Goal: Information Seeking & Learning: Learn about a topic

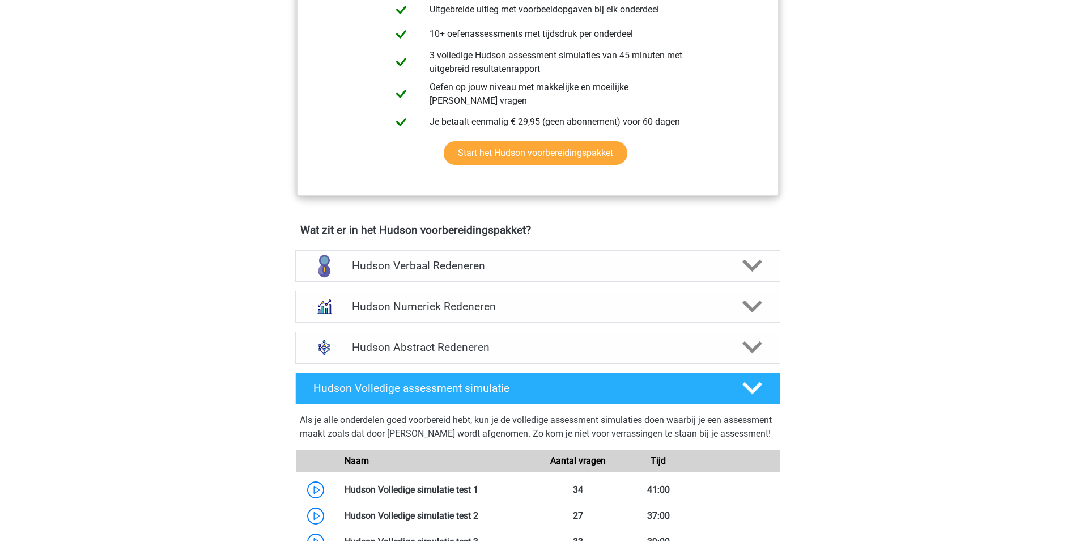
scroll to position [680, 0]
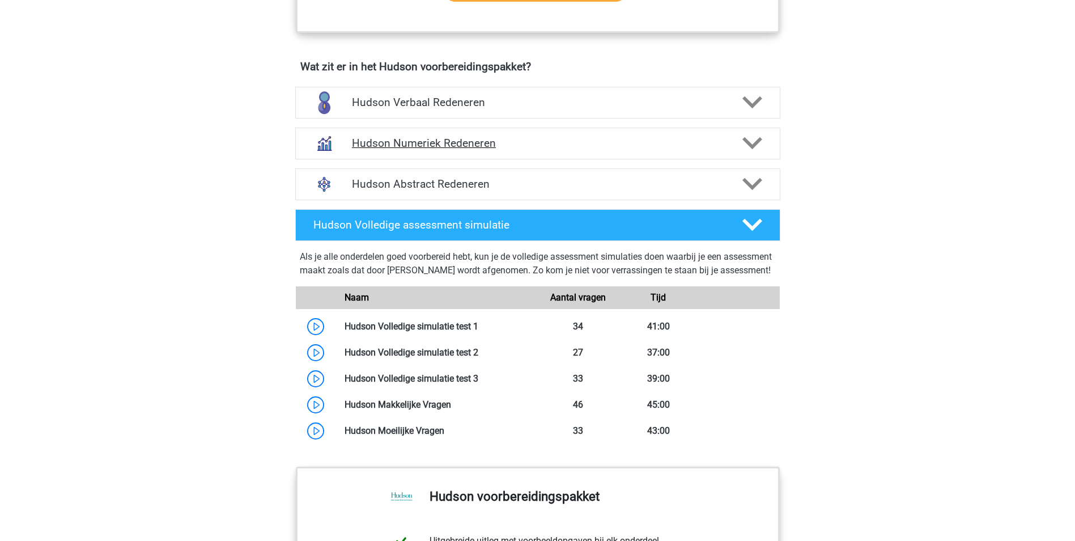
click at [450, 143] on h4 "Hudson Numeriek Redeneren" at bounding box center [537, 143] width 371 height 13
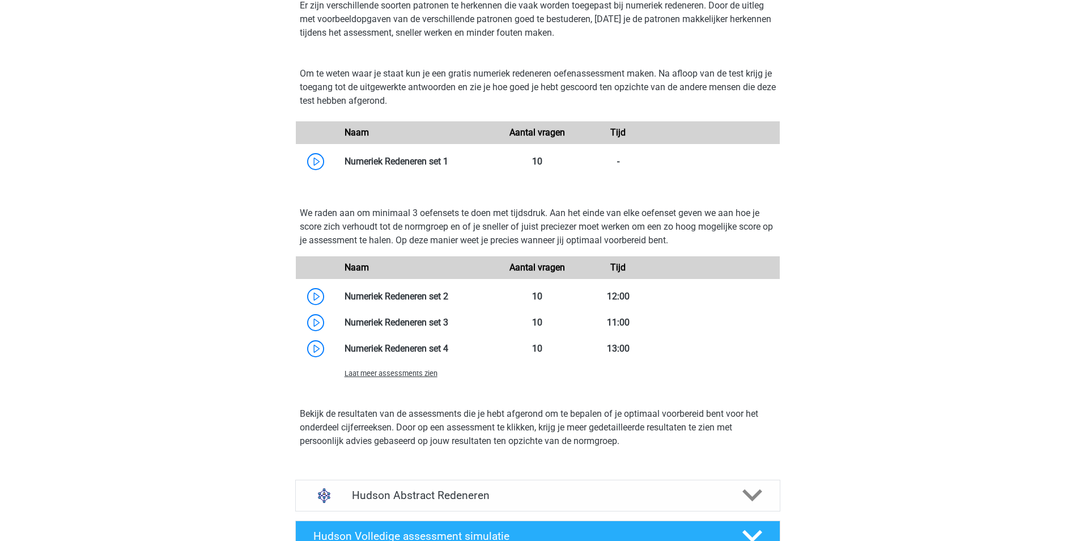
scroll to position [850, 0]
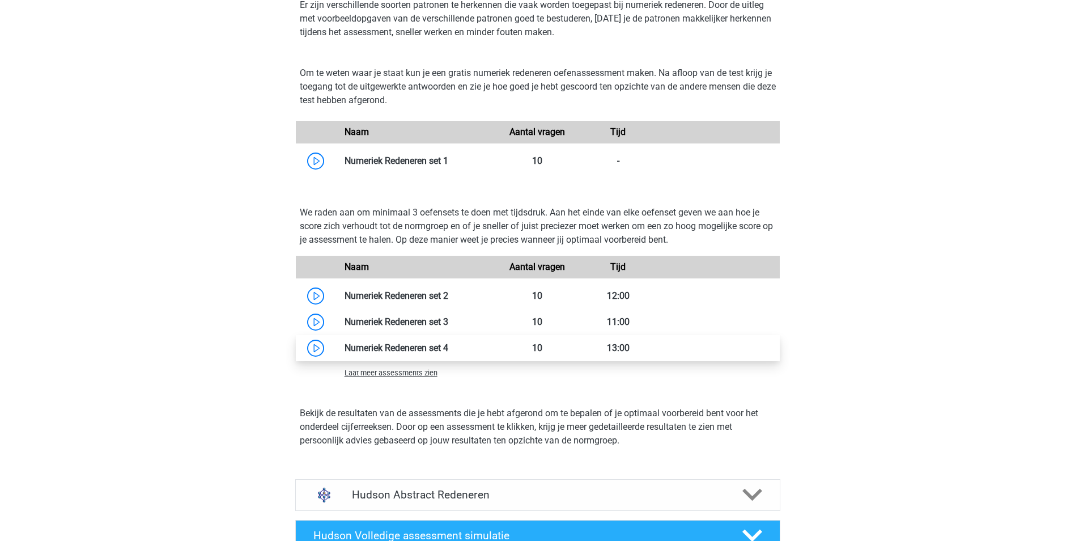
click at [448, 345] on link at bounding box center [448, 347] width 0 height 11
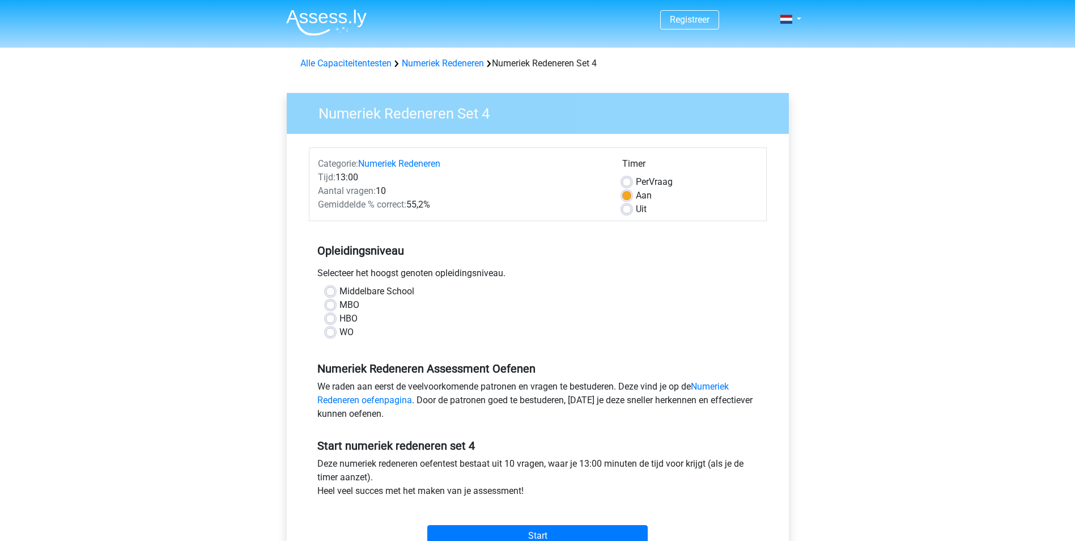
click at [343, 331] on label "WO" at bounding box center [346, 332] width 14 height 14
click at [335, 331] on input "WO" at bounding box center [330, 330] width 9 height 11
radio input "true"
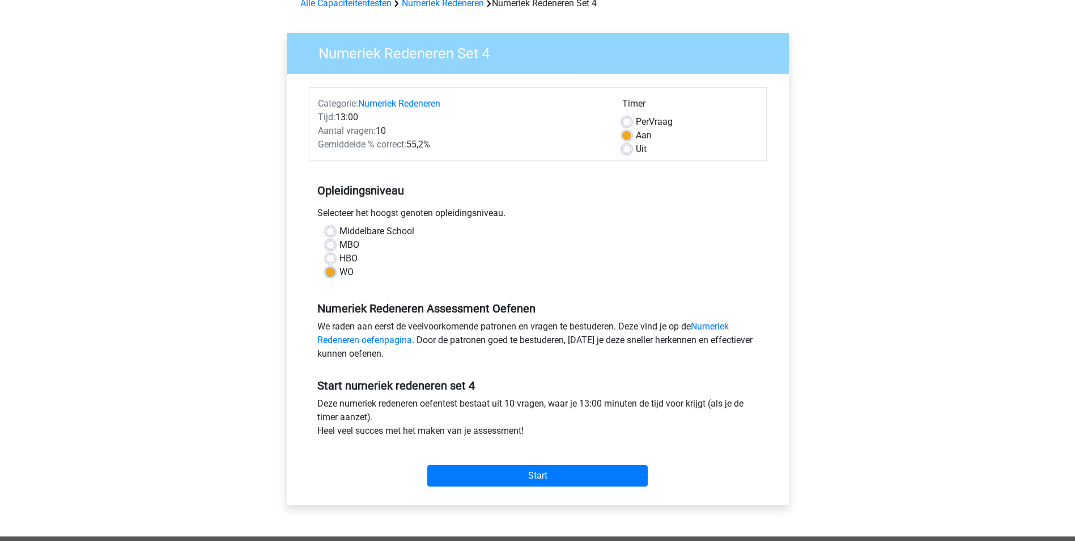
scroll to position [113, 0]
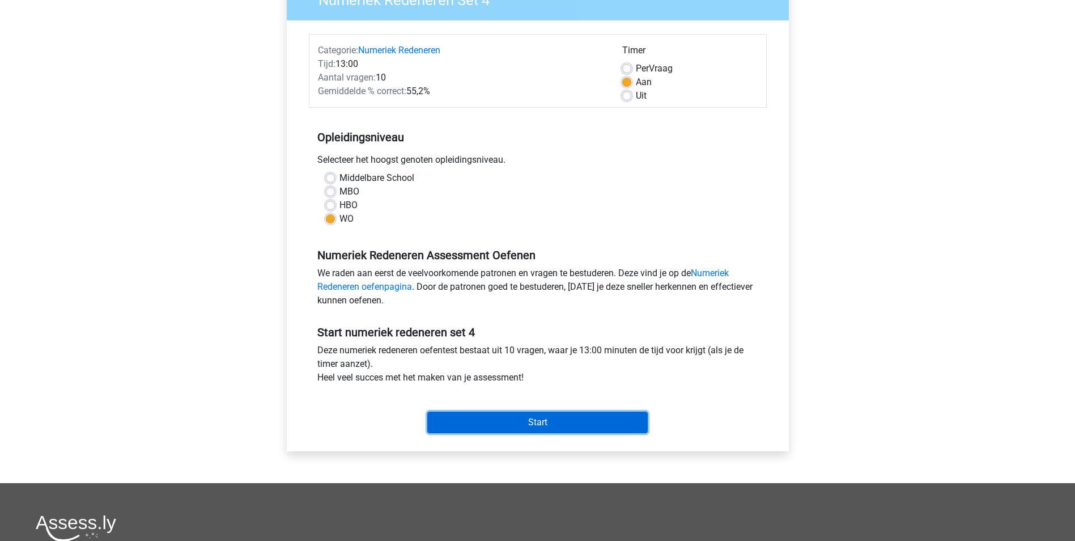
click at [534, 421] on input "Start" at bounding box center [537, 422] width 220 height 22
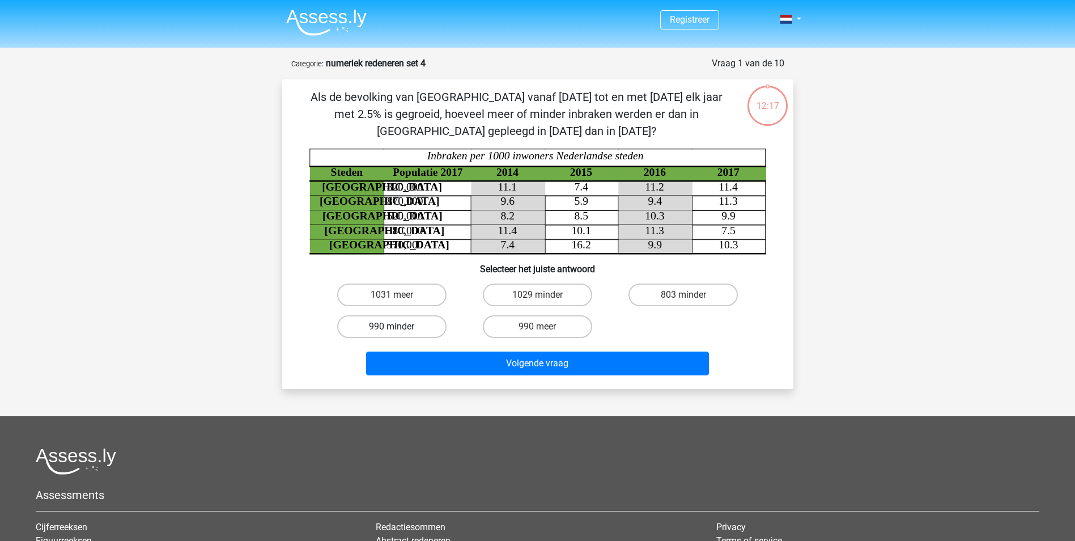
click at [431, 332] on label "990 minder" at bounding box center [391, 326] width 109 height 23
click at [399, 332] on input "990 minder" at bounding box center [395, 329] width 7 height 7
radio input "true"
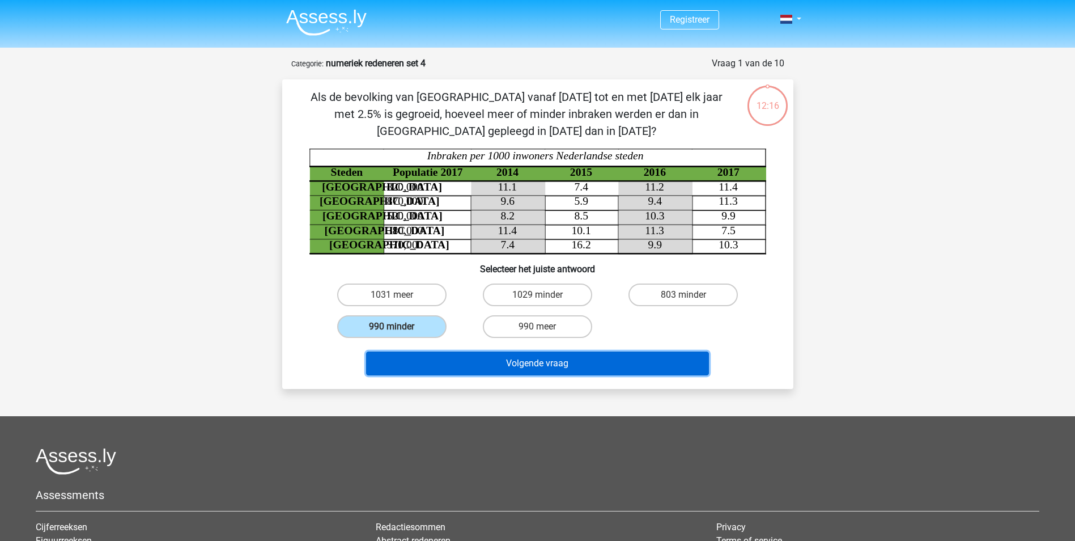
click at [459, 362] on button "Volgende vraag" at bounding box center [537, 363] width 343 height 24
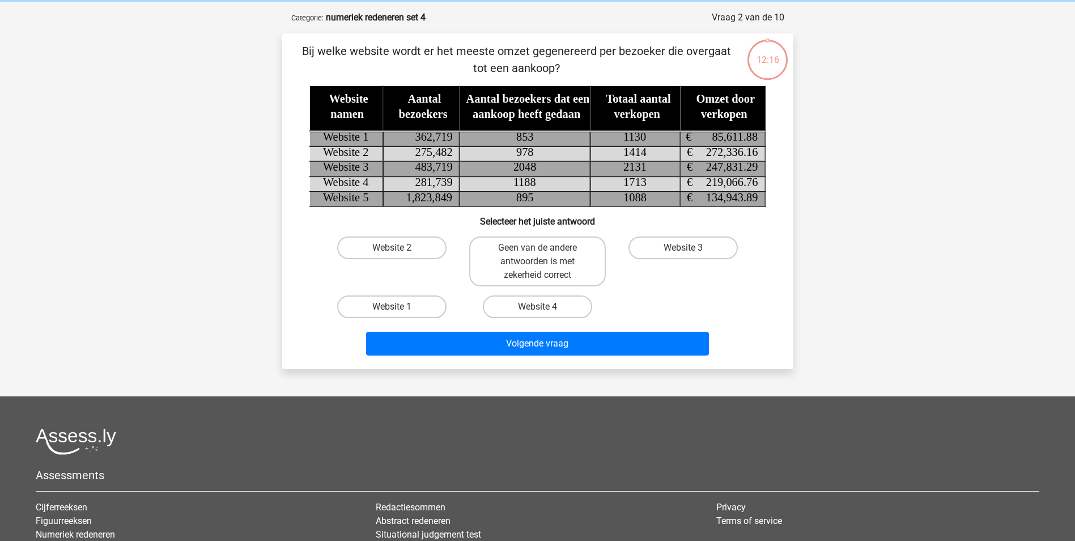
scroll to position [57, 0]
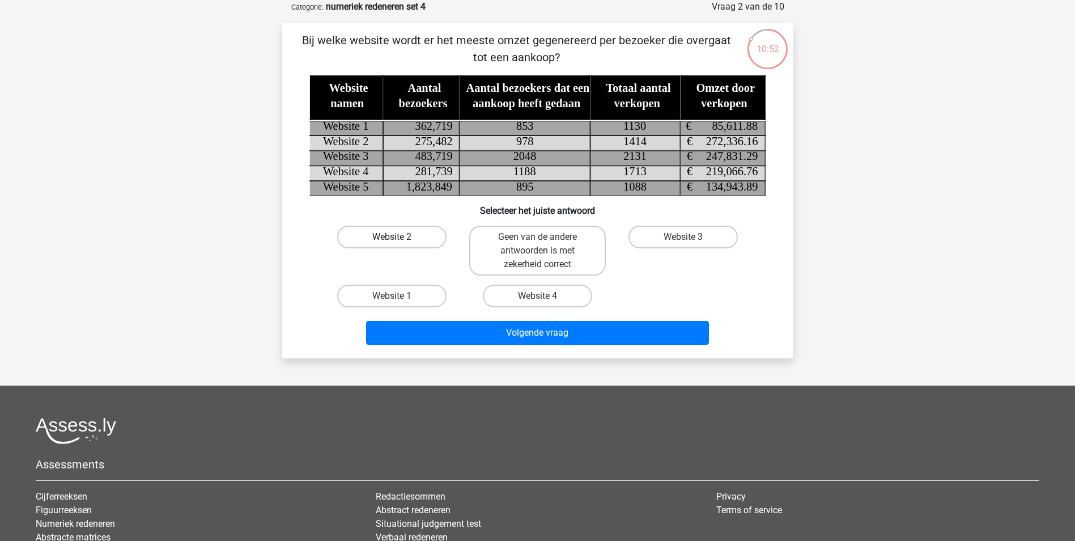
click at [422, 230] on label "Website 2" at bounding box center [391, 237] width 109 height 23
click at [399, 237] on input "Website 2" at bounding box center [395, 240] width 7 height 7
radio input "true"
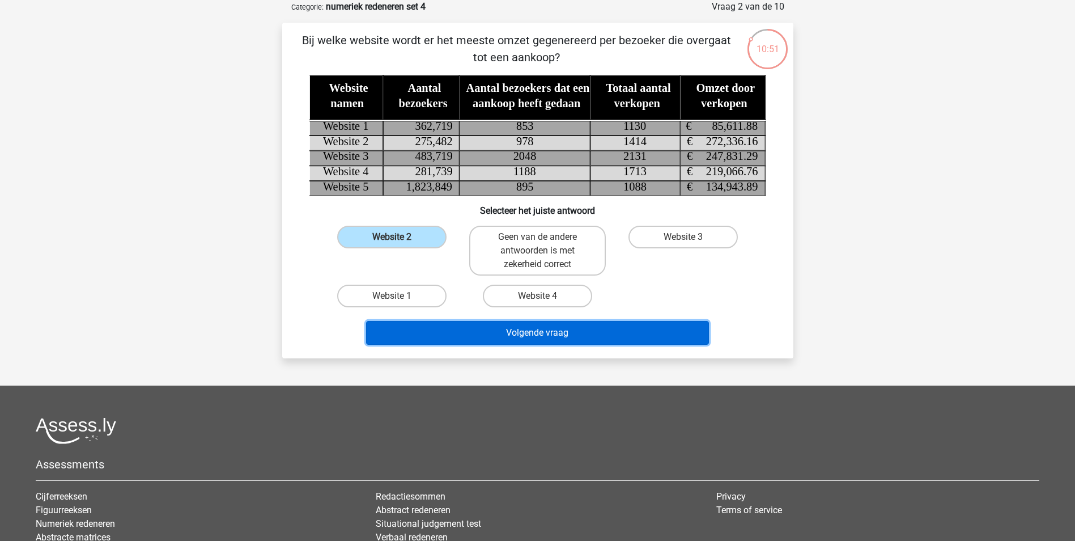
click at [464, 333] on button "Volgende vraag" at bounding box center [537, 333] width 343 height 24
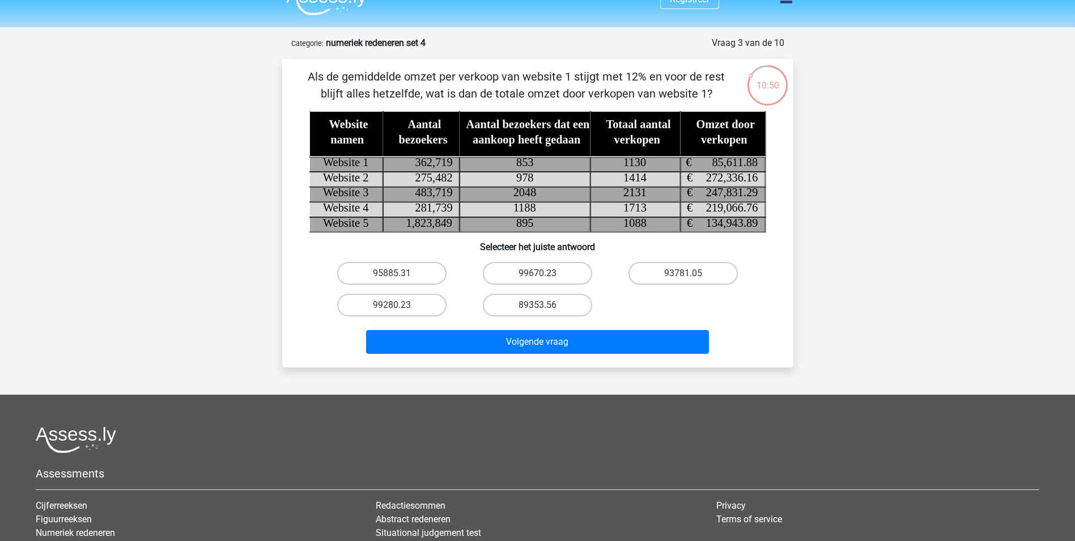
scroll to position [0, 0]
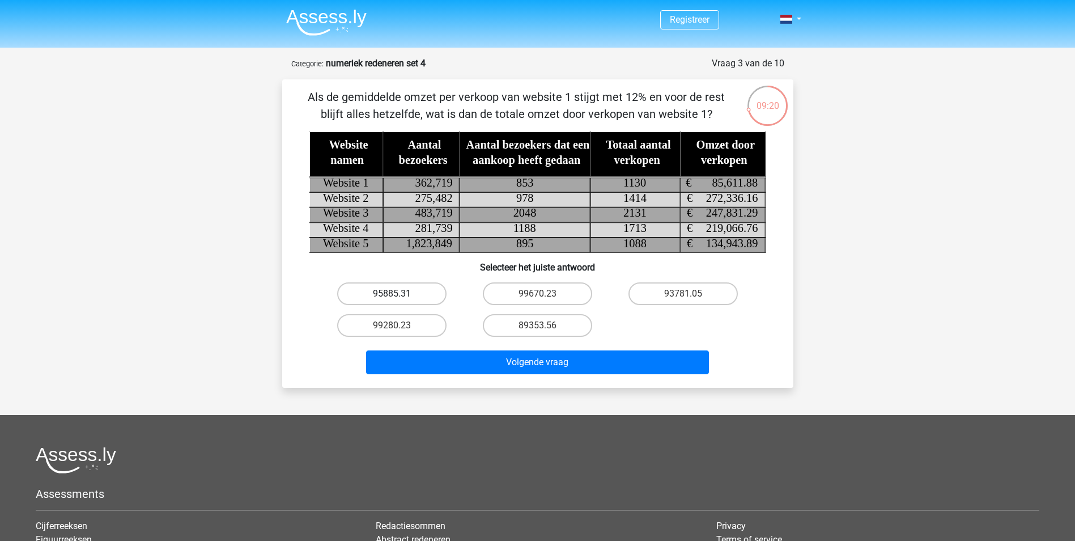
click at [399, 292] on label "95885.31" at bounding box center [391, 293] width 109 height 23
click at [399, 294] on input "95885.31" at bounding box center [395, 297] width 7 height 7
radio input "true"
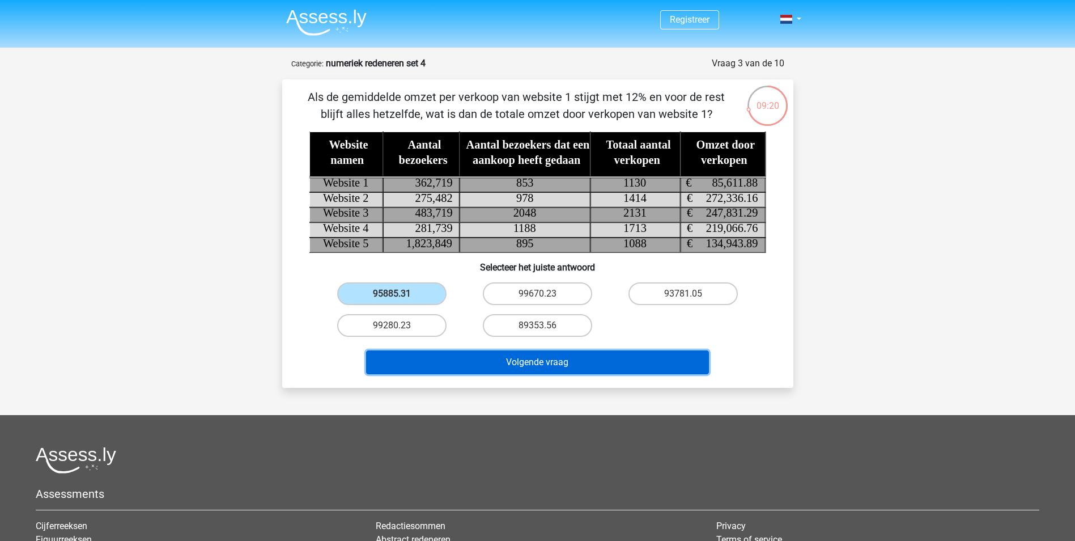
click at [457, 358] on button "Volgende vraag" at bounding box center [537, 362] width 343 height 24
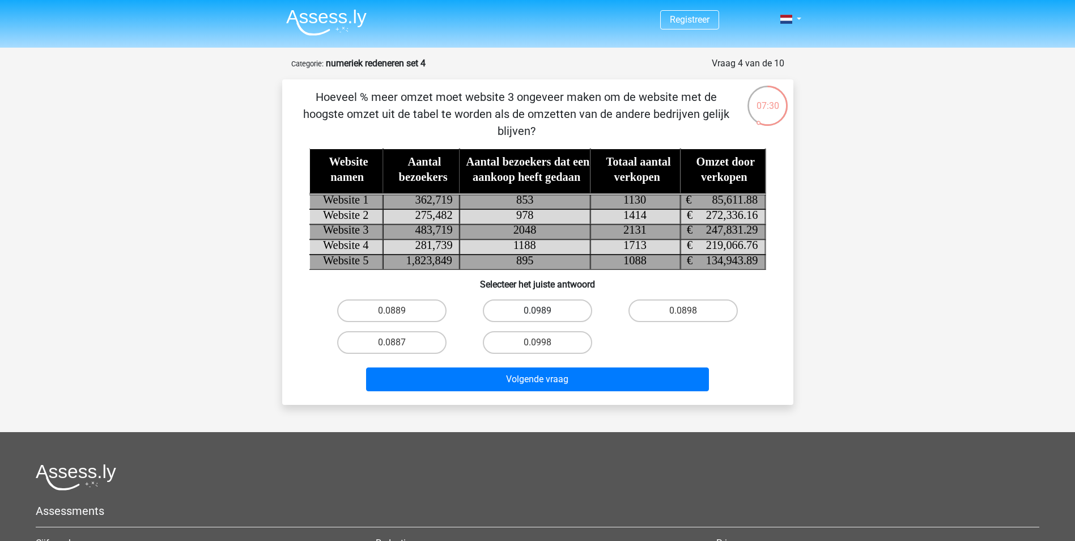
click at [563, 311] on label "0.0989" at bounding box center [537, 310] width 109 height 23
click at [545, 311] on input "0.0989" at bounding box center [540, 314] width 7 height 7
radio input "true"
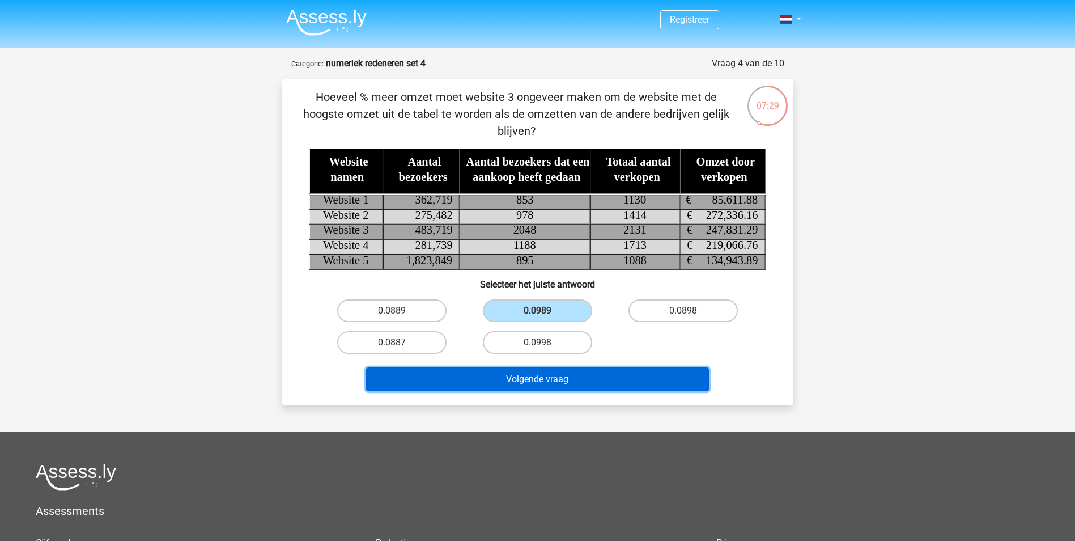
click at [572, 377] on button "Volgende vraag" at bounding box center [537, 379] width 343 height 24
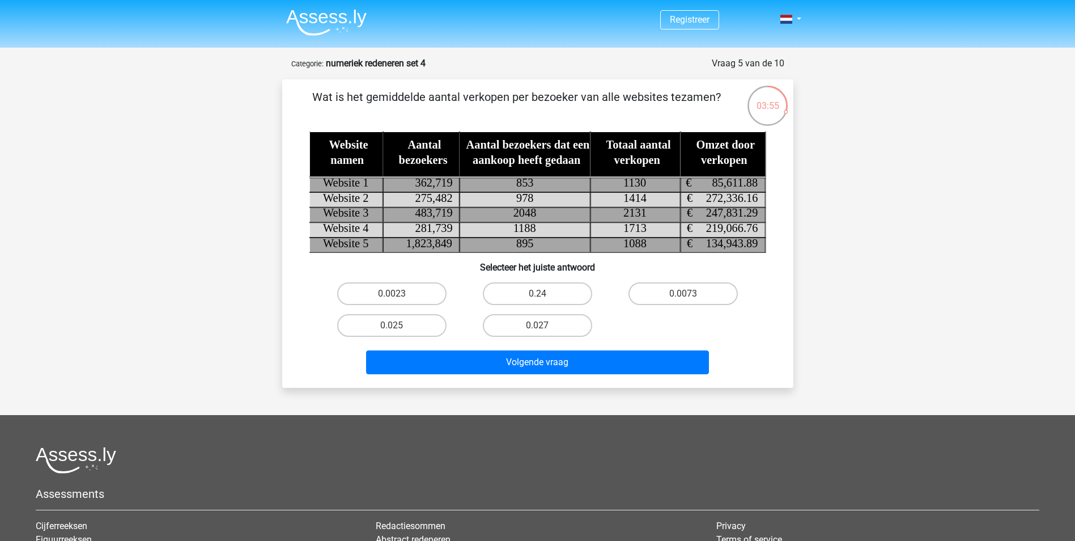
drag, startPoint x: 419, startPoint y: 324, endPoint x: 474, endPoint y: 345, distance: 58.1
click at [419, 324] on label "0.025" at bounding box center [391, 325] width 109 height 23
click at [399, 325] on input "0.025" at bounding box center [395, 328] width 7 height 7
radio input "true"
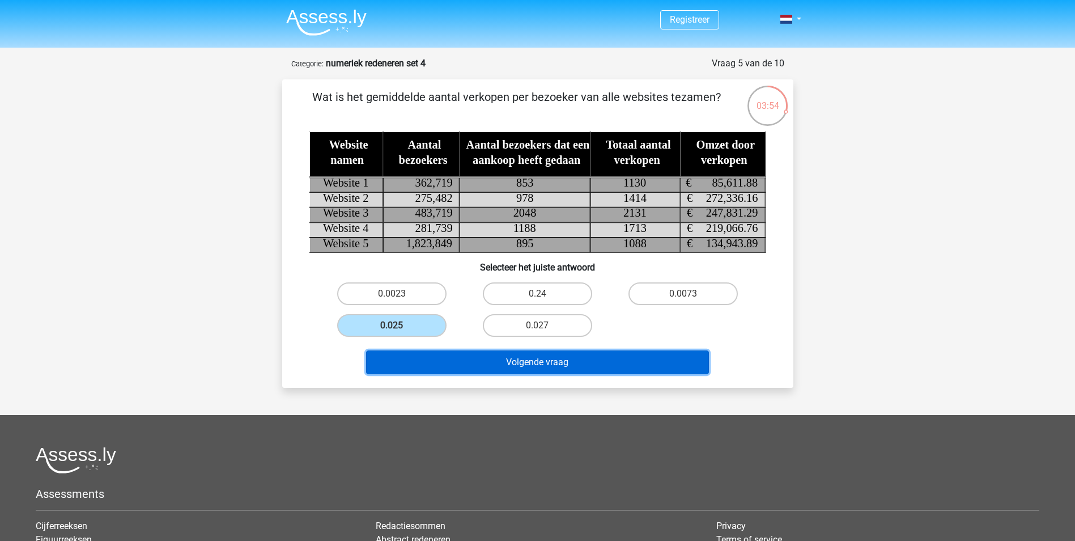
click at [508, 365] on button "Volgende vraag" at bounding box center [537, 362] width 343 height 24
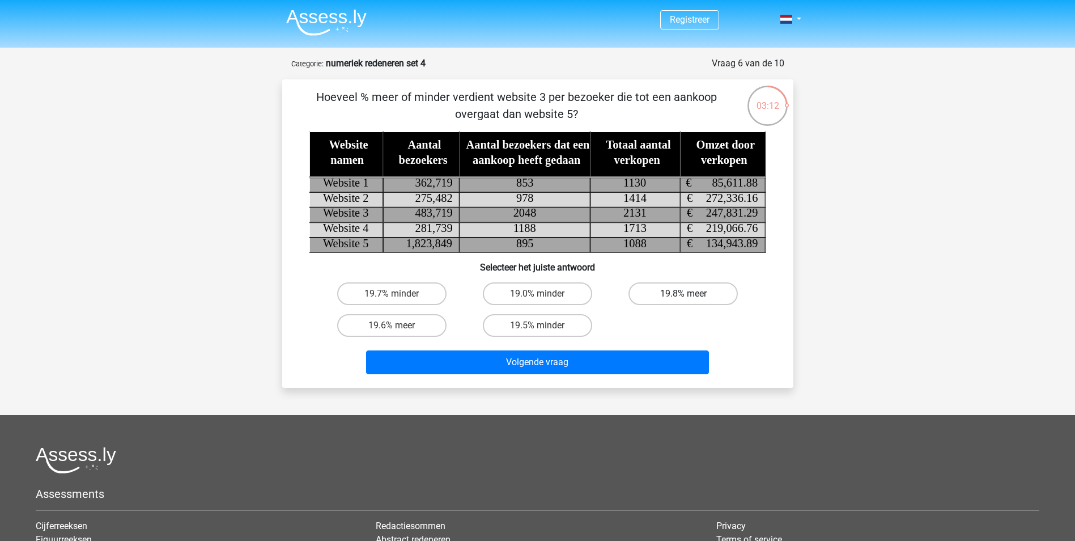
click at [651, 296] on label "19.8% meer" at bounding box center [683, 293] width 109 height 23
click at [683, 296] on input "19.8% meer" at bounding box center [686, 297] width 7 height 7
radio input "true"
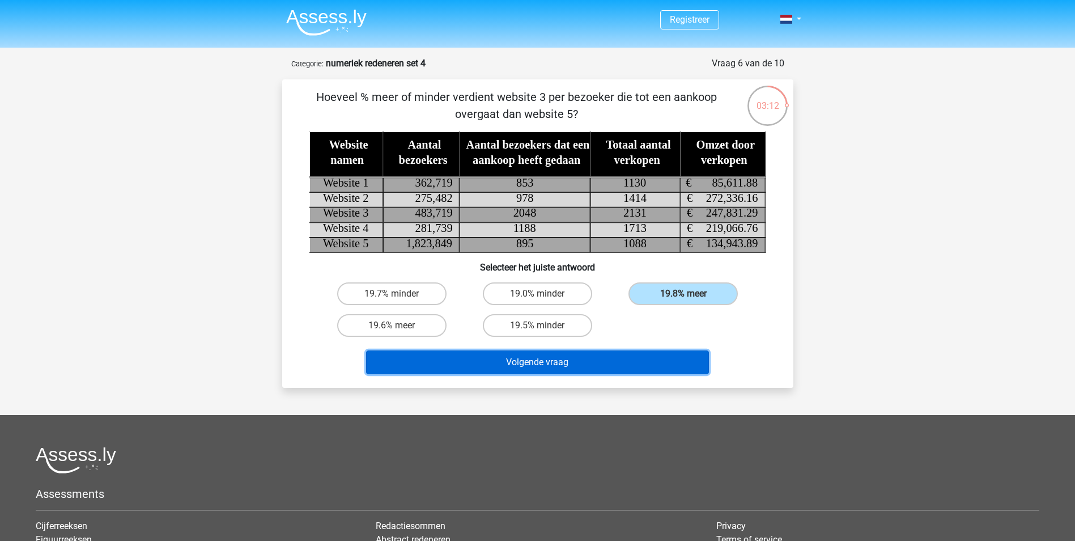
click at [639, 364] on button "Volgende vraag" at bounding box center [537, 362] width 343 height 24
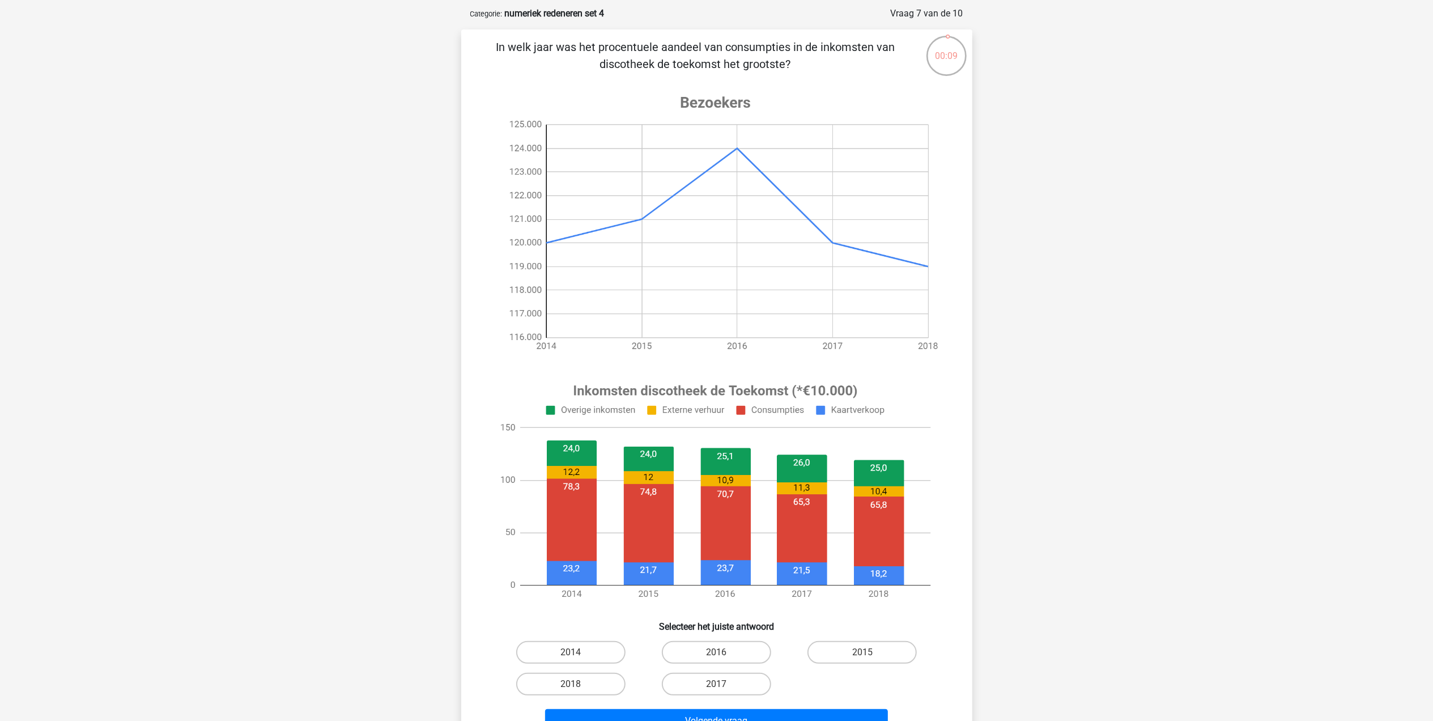
scroll to position [75, 0]
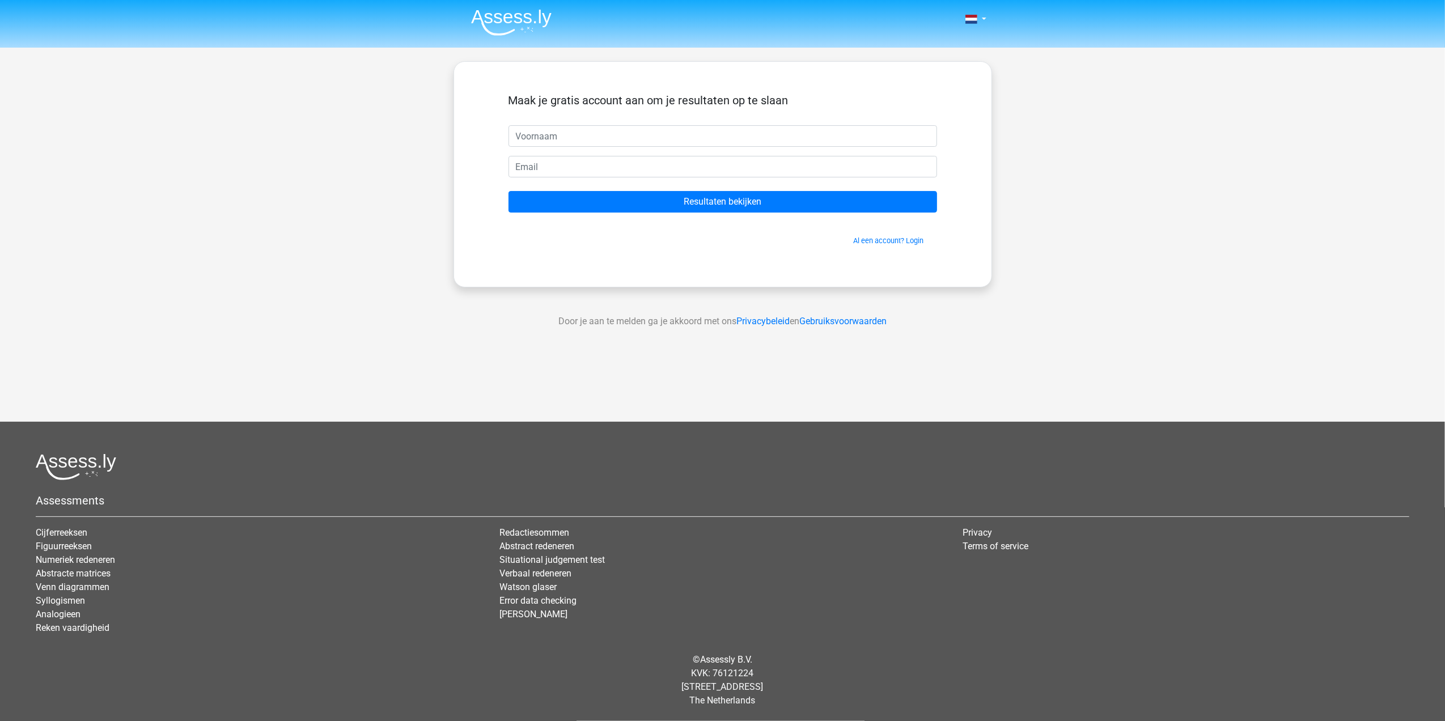
click at [653, 145] on input "text" at bounding box center [722, 136] width 428 height 22
click at [908, 131] on input "text" at bounding box center [722, 136] width 428 height 22
click at [878, 236] on span "Al een account? Login" at bounding box center [722, 240] width 419 height 11
click at [878, 243] on link "Al een account? Login" at bounding box center [889, 240] width 70 height 9
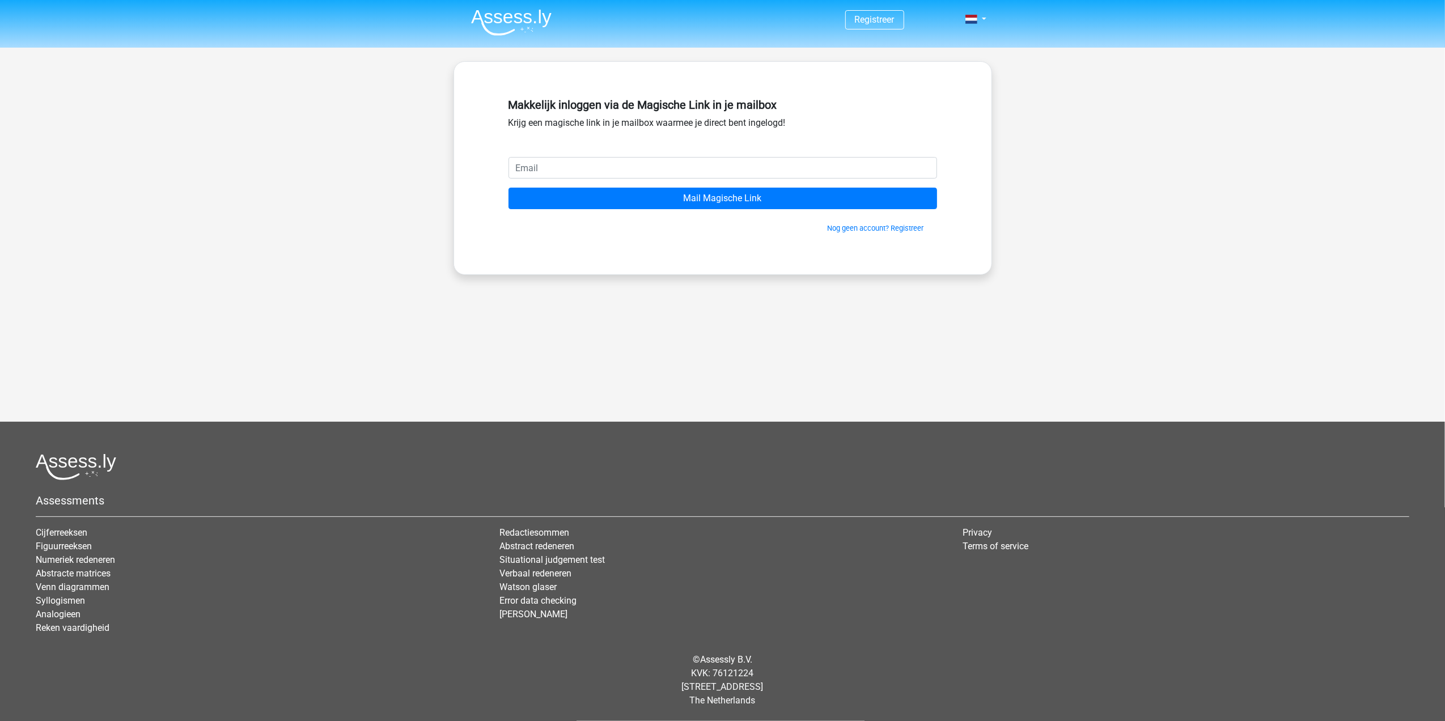
click at [629, 163] on input "email" at bounding box center [722, 168] width 428 height 22
type input "[EMAIL_ADDRESS][DOMAIN_NAME]"
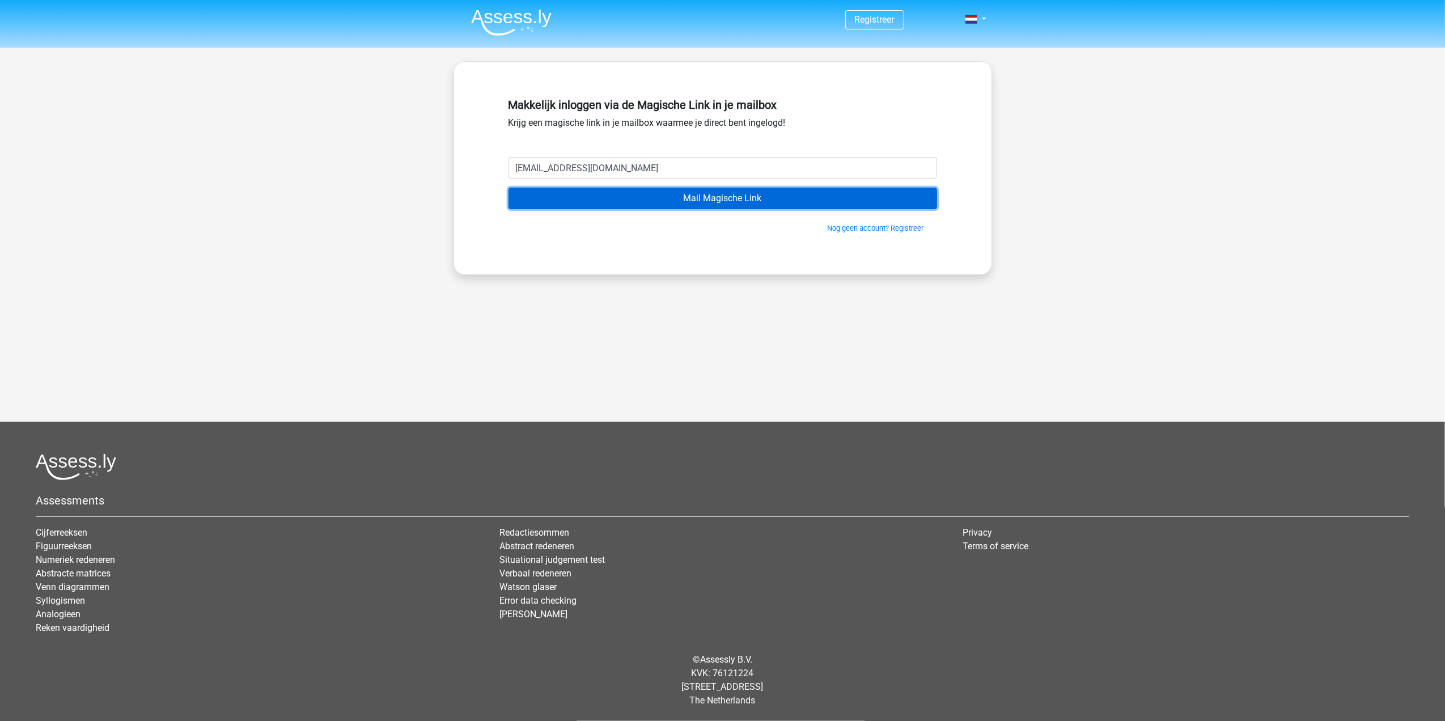
click at [785, 206] on input "Mail Magische Link" at bounding box center [722, 199] width 428 height 22
